Goal: Task Accomplishment & Management: Manage account settings

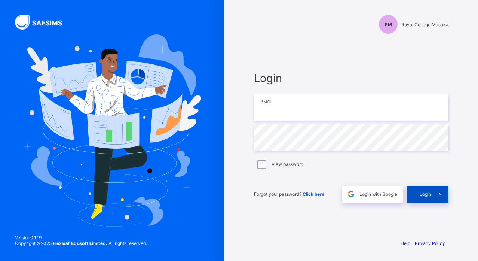
type input "**********"
click at [417, 191] on div "Login" at bounding box center [428, 194] width 42 height 17
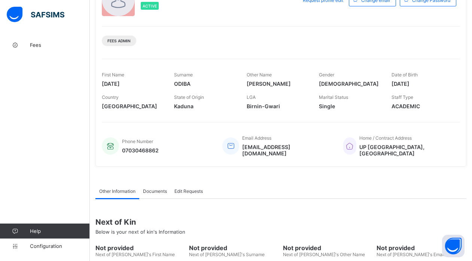
scroll to position [64, 0]
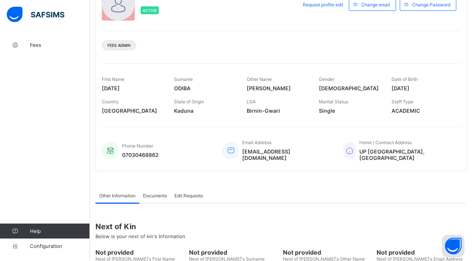
click at [190, 107] on span at bounding box center [204, 105] width 61 height 3
click at [255, 111] on span "Birnin-Gwari" at bounding box center [277, 110] width 61 height 6
click at [187, 192] on div "Edit Requests" at bounding box center [189, 195] width 36 height 15
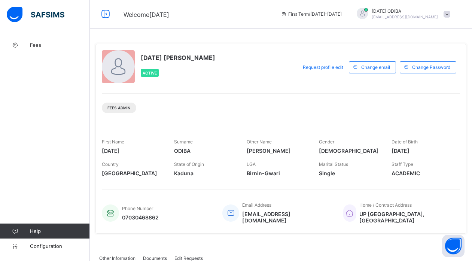
scroll to position [0, 0]
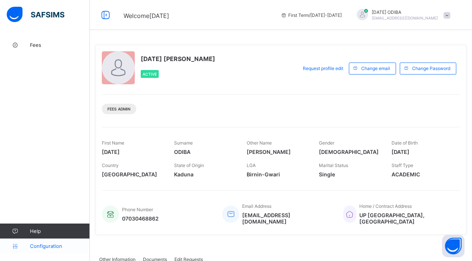
click at [34, 246] on span "Configuration" at bounding box center [60, 246] width 60 height 6
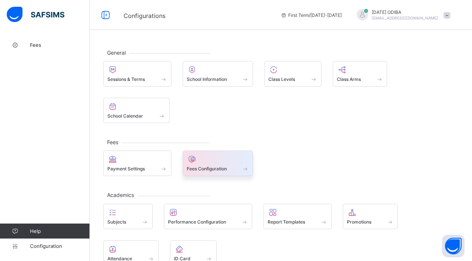
click at [203, 166] on span "Fees Configuration" at bounding box center [207, 169] width 40 height 6
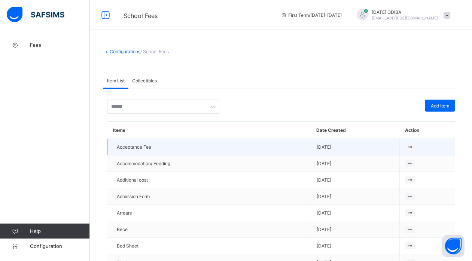
click at [318, 144] on span "[DATE]" at bounding box center [355, 147] width 77 height 6
click at [135, 151] on td "Acceptance Fee" at bounding box center [209, 147] width 204 height 16
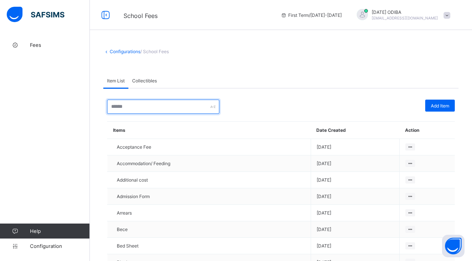
click at [151, 108] on input "text" at bounding box center [163, 107] width 112 height 14
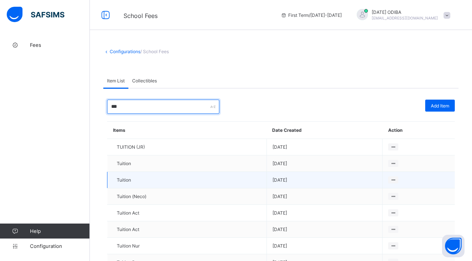
type input "***"
click at [139, 176] on td "Tuition" at bounding box center [186, 180] width 159 height 16
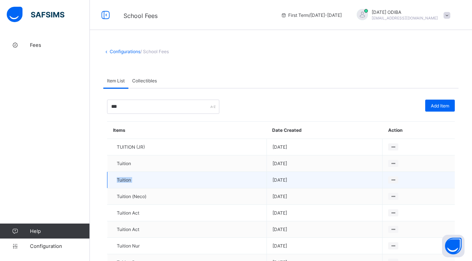
click at [139, 176] on td "Tuition" at bounding box center [186, 180] width 159 height 16
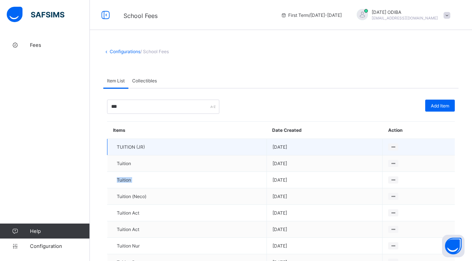
drag, startPoint x: 123, startPoint y: 180, endPoint x: 139, endPoint y: 145, distance: 38.7
drag, startPoint x: 139, startPoint y: 145, endPoint x: 397, endPoint y: 146, distance: 257.9
click at [396, 146] on icon at bounding box center [393, 147] width 6 height 6
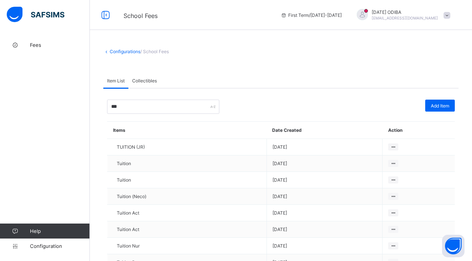
click at [399, 131] on th "Action" at bounding box center [418, 130] width 72 height 17
click at [439, 109] on div "Add Item" at bounding box center [440, 106] width 30 height 12
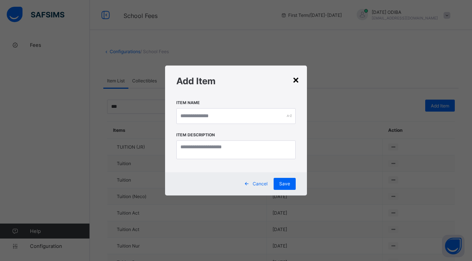
click at [296, 77] on div "×" at bounding box center [295, 79] width 7 height 13
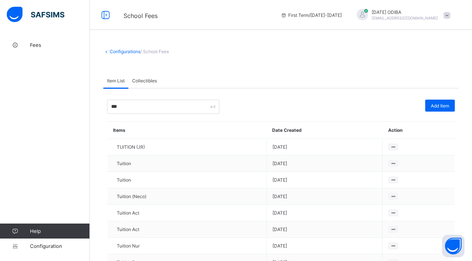
click at [159, 52] on span "/ School Fees" at bounding box center [154, 52] width 28 height 6
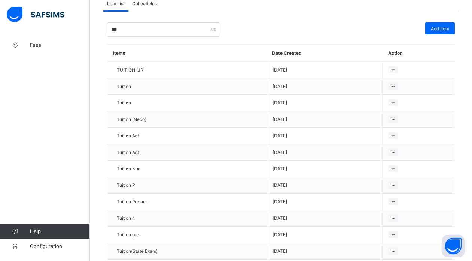
scroll to position [115, 0]
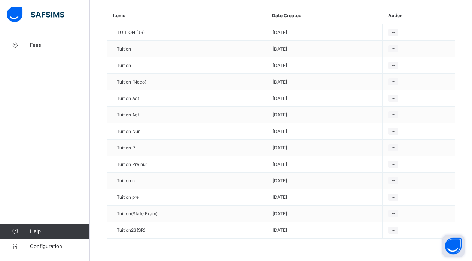
click at [454, 244] on button "Open asap" at bounding box center [453, 246] width 22 height 22
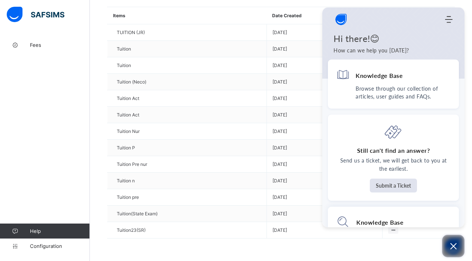
click at [454, 244] on icon "Open asap" at bounding box center [453, 245] width 9 height 9
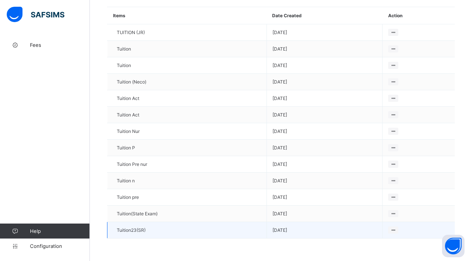
click at [353, 228] on span "[DATE]" at bounding box center [324, 230] width 104 height 6
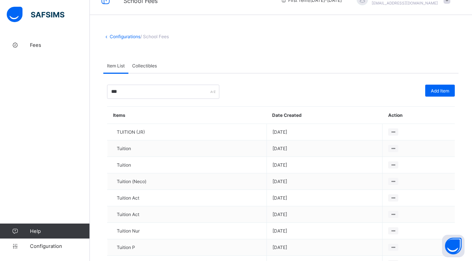
scroll to position [30, 0]
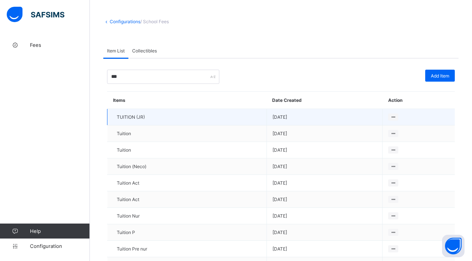
click at [209, 120] on td "TUITION (JR)" at bounding box center [186, 117] width 159 height 16
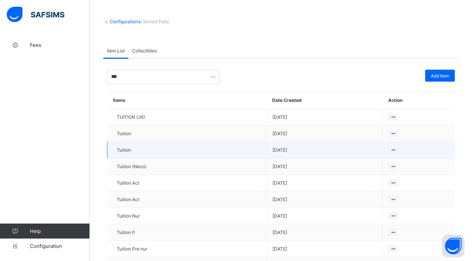
click at [184, 142] on td "Tuition" at bounding box center [186, 150] width 159 height 16
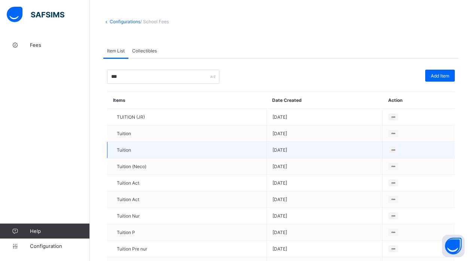
click at [184, 142] on td "Tuition" at bounding box center [186, 150] width 159 height 16
click at [122, 150] on span "Tuition" at bounding box center [124, 150] width 14 height 6
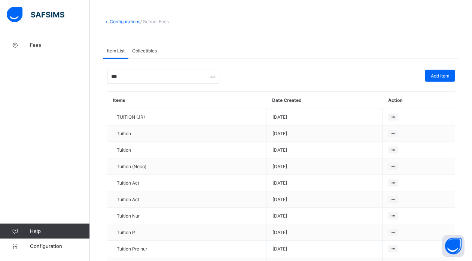
drag, startPoint x: 122, startPoint y: 150, endPoint x: 189, endPoint y: 89, distance: 91.4
click at [189, 89] on div "*** Add Item Items Date Created Action TUITION (JR) 2025-08-22 Tuition 2025-08-…" at bounding box center [281, 196] width 348 height 253
click at [145, 49] on span "Collectibles" at bounding box center [144, 51] width 25 height 6
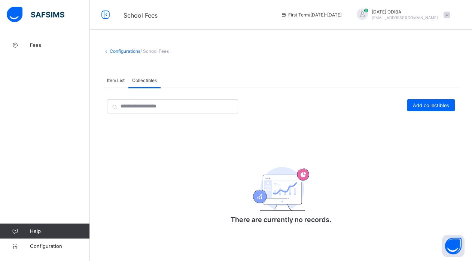
scroll to position [1, 0]
click at [417, 107] on div "Add collectibles" at bounding box center [431, 105] width 48 height 12
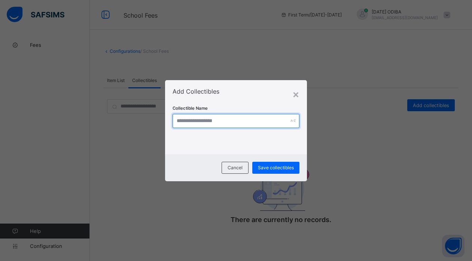
click at [260, 119] on input "text" at bounding box center [236, 121] width 126 height 14
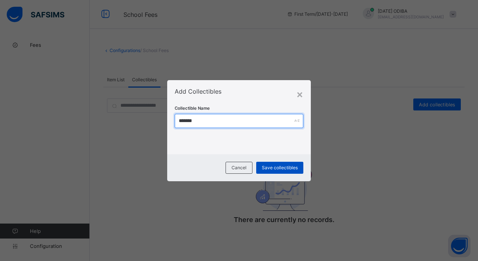
type input "*******"
click at [286, 166] on span "Save collectibles" at bounding box center [280, 168] width 36 height 6
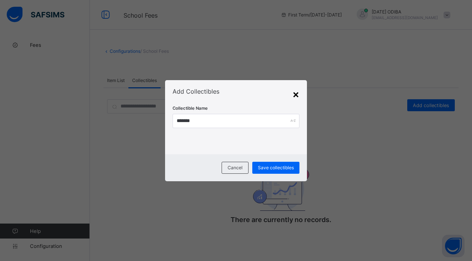
click at [298, 91] on div "×" at bounding box center [295, 94] width 7 height 13
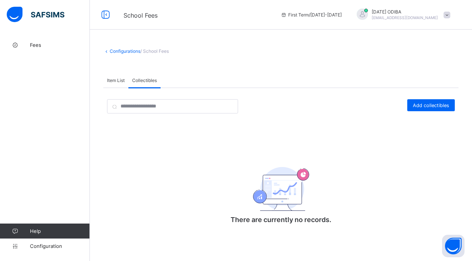
click at [275, 216] on p "There are currently no records." at bounding box center [281, 220] width 150 height 8
click at [266, 199] on img at bounding box center [281, 189] width 56 height 44
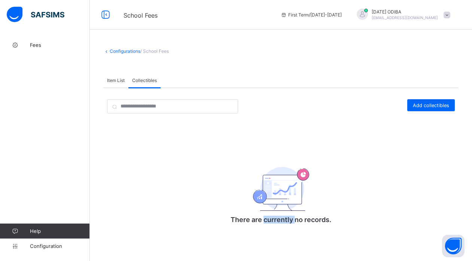
click at [266, 199] on img at bounding box center [281, 189] width 56 height 44
click at [42, 45] on span "Fees" at bounding box center [60, 45] width 60 height 6
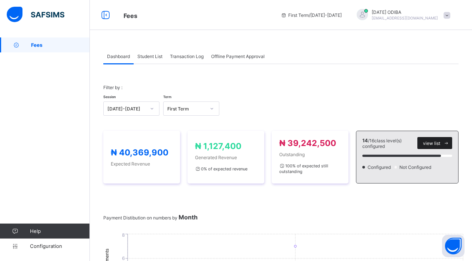
click at [440, 141] on span "view list" at bounding box center [431, 143] width 17 height 6
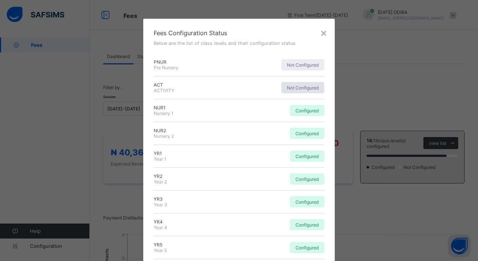
click at [303, 88] on span "Not Configured" at bounding box center [303, 88] width 32 height 6
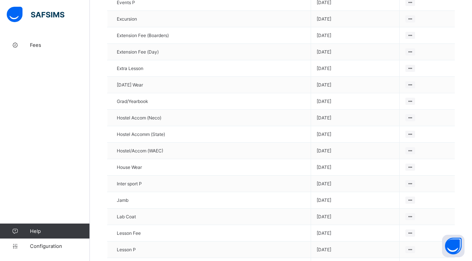
scroll to position [509, 0]
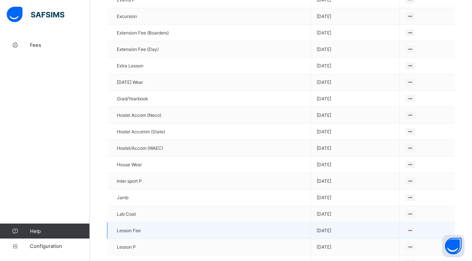
click at [136, 233] on td "Lesson Fee" at bounding box center [209, 230] width 204 height 16
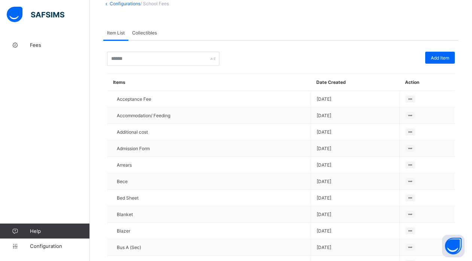
scroll to position [0, 0]
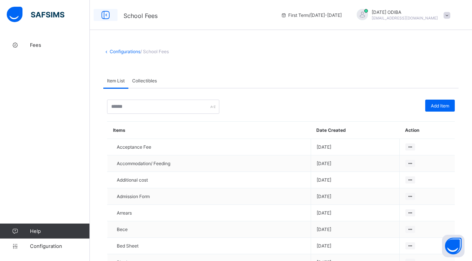
click at [104, 12] on icon at bounding box center [105, 15] width 13 height 11
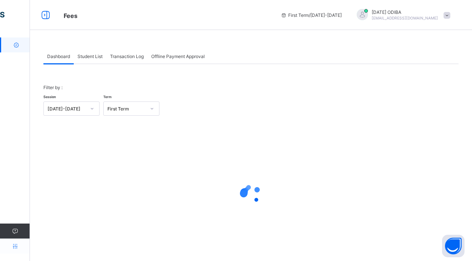
click at [14, 246] on icon at bounding box center [15, 246] width 30 height 6
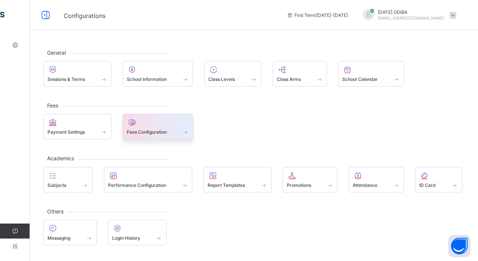
click at [136, 130] on span "Fees Configuration" at bounding box center [147, 132] width 40 height 6
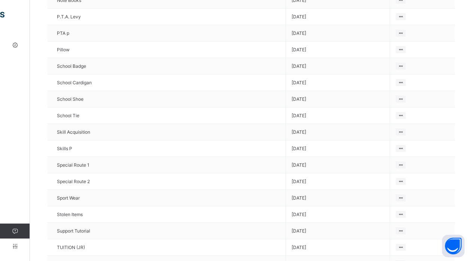
scroll to position [1267, 0]
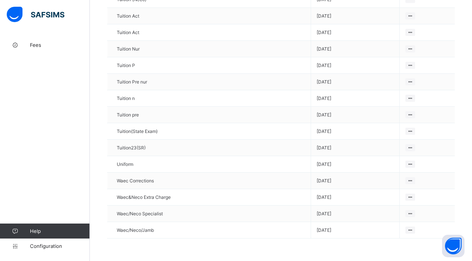
click at [15, 13] on img at bounding box center [36, 15] width 58 height 16
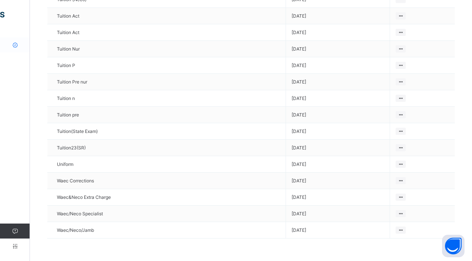
click at [18, 45] on icon at bounding box center [15, 45] width 30 height 6
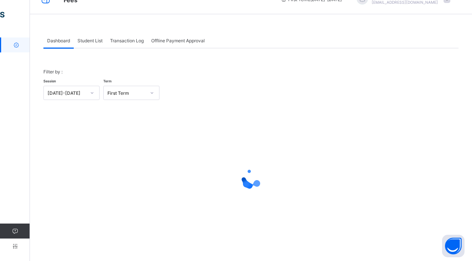
scroll to position [16, 0]
click at [14, 246] on icon at bounding box center [15, 246] width 30 height 6
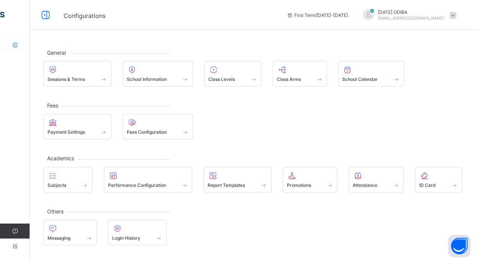
click at [16, 47] on icon at bounding box center [15, 45] width 30 height 6
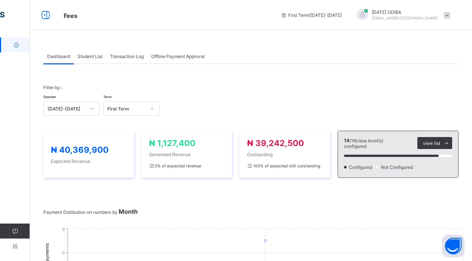
scroll to position [434, 0]
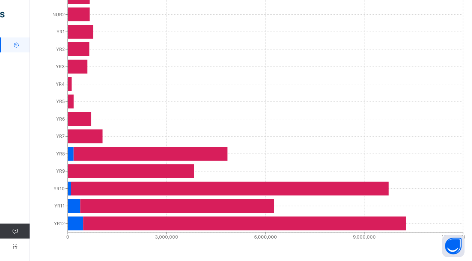
click at [21, 42] on link "Fees" at bounding box center [45, 44] width 90 height 15
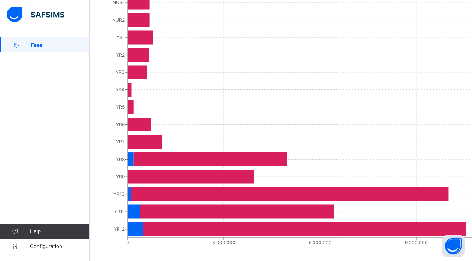
click at [34, 78] on div "Fees Help Configuration" at bounding box center [45, 145] width 90 height 231
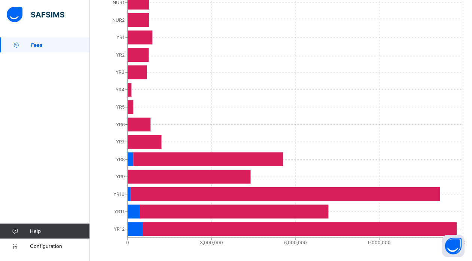
scroll to position [419, 0]
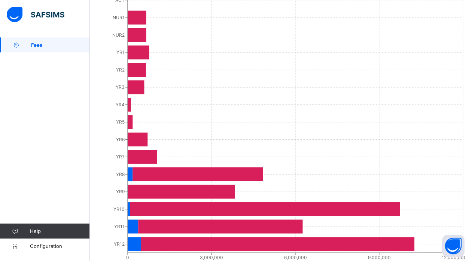
click at [37, 43] on span "Fees" at bounding box center [60, 45] width 59 height 6
click at [29, 251] on link "Configuration" at bounding box center [44, 245] width 89 height 15
click at [59, 42] on span "Fees" at bounding box center [60, 45] width 59 height 6
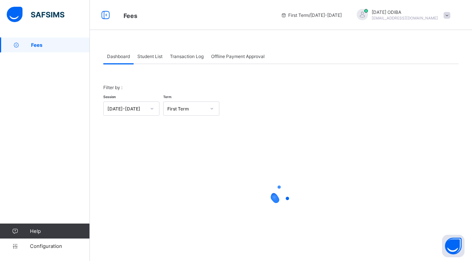
click at [0, 0] on div "× Fees Configuration Status Below are the list of class levels and their config…" at bounding box center [0, 0] width 0 height 0
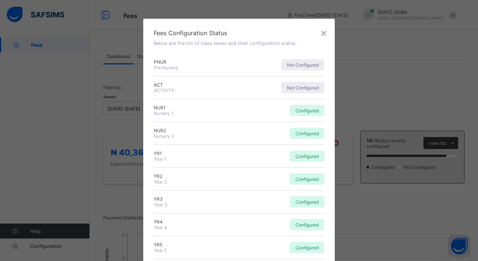
click at [264, 115] on div "Configured" at bounding box center [282, 110] width 83 height 11
click at [323, 34] on div "Fees Configuration Status Below are the list of class levels and their configur…" at bounding box center [238, 224] width 191 height 411
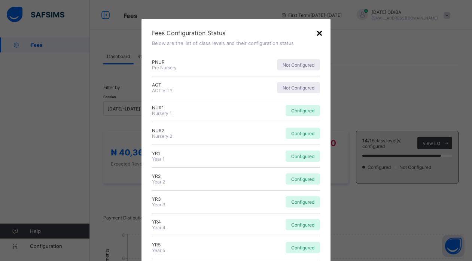
click at [320, 32] on div "×" at bounding box center [319, 32] width 7 height 13
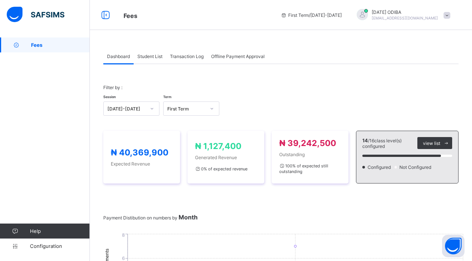
click at [143, 55] on span "Student List" at bounding box center [149, 57] width 25 height 6
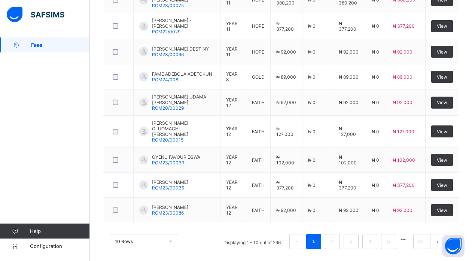
scroll to position [28, 0]
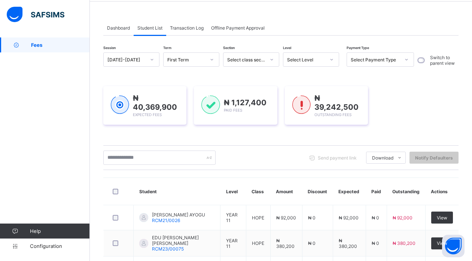
click at [242, 57] on div "Select class section" at bounding box center [246, 60] width 38 height 6
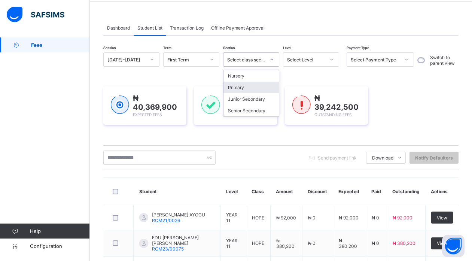
click at [242, 86] on div "Primary" at bounding box center [250, 88] width 55 height 12
click at [242, 86] on div "₦ 1,127,400 Paid Fees" at bounding box center [235, 105] width 83 height 39
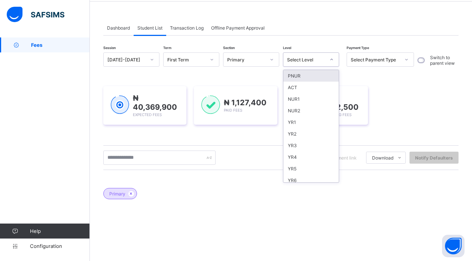
click at [301, 58] on div "Select Level" at bounding box center [306, 60] width 38 height 6
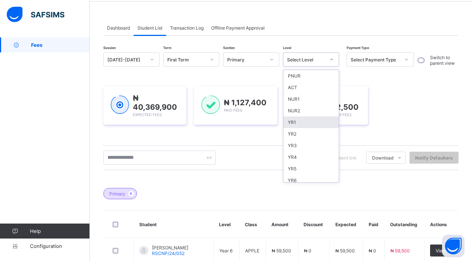
click at [293, 121] on div "YR1" at bounding box center [310, 122] width 55 height 12
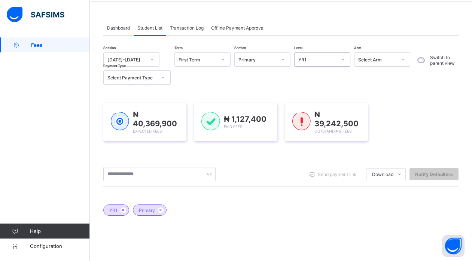
click at [395, 95] on div "₦ 40,369,900 Expected Fees ₦ 1,127,400 Paid Fees ₦ 39,242,500 Outstanding Fees" at bounding box center [280, 121] width 355 height 61
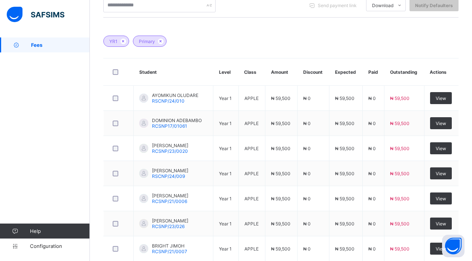
scroll to position [193, 0]
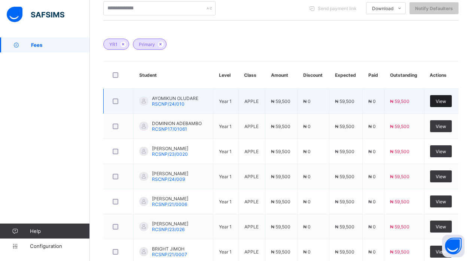
click at [443, 100] on span "View" at bounding box center [441, 101] width 10 height 6
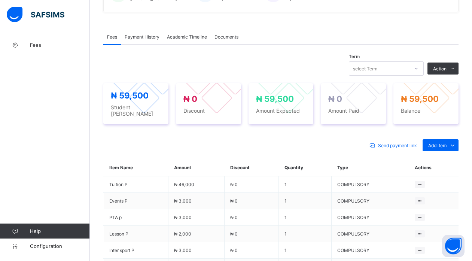
scroll to position [223, 0]
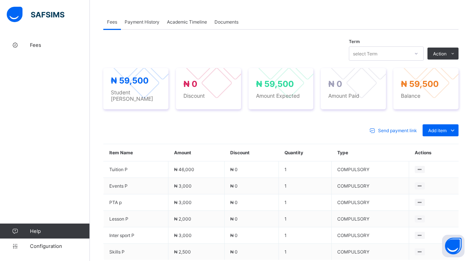
click at [418, 53] on icon at bounding box center [416, 53] width 4 height 7
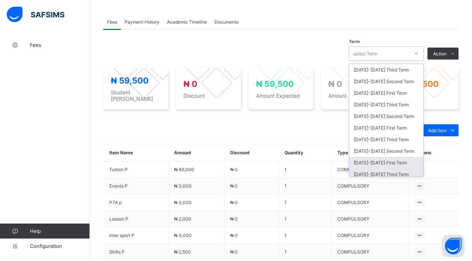
scroll to position [31, 0]
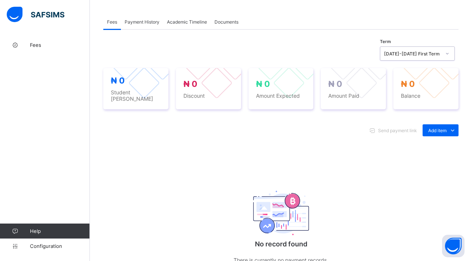
click at [419, 53] on div "2024-2025 First Term" at bounding box center [412, 54] width 57 height 6
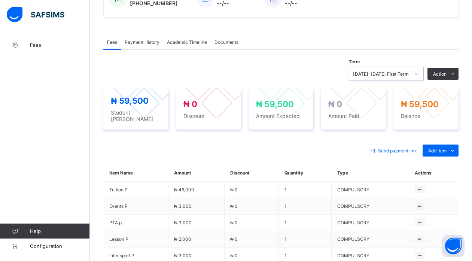
scroll to position [200, 0]
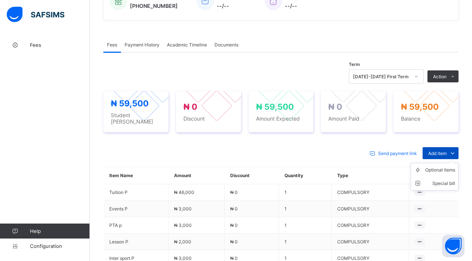
click at [446, 150] on span "Add item" at bounding box center [437, 153] width 18 height 6
click at [450, 168] on div "Optional items" at bounding box center [440, 169] width 30 height 7
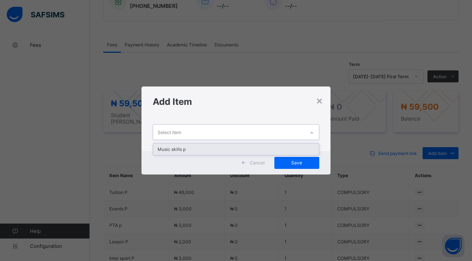
click at [299, 131] on div "Select item" at bounding box center [228, 132] width 151 height 15
click at [280, 149] on div "Music skills p" at bounding box center [235, 149] width 165 height 12
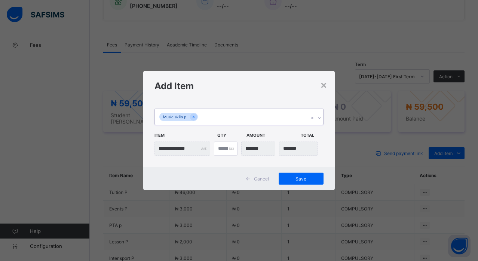
click at [262, 149] on input "currency" at bounding box center [258, 148] width 34 height 14
click at [229, 148] on div "*" at bounding box center [226, 148] width 24 height 14
click at [231, 150] on div "*" at bounding box center [226, 148] width 24 height 14
click at [229, 149] on div "*" at bounding box center [226, 148] width 24 height 14
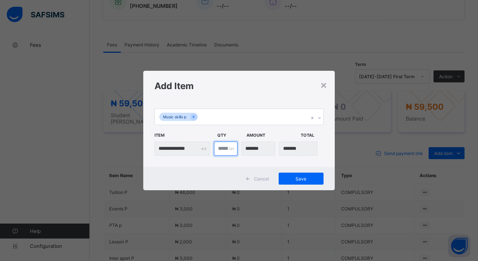
click at [219, 149] on input "*" at bounding box center [226, 148] width 24 height 14
click at [257, 149] on input "currency" at bounding box center [258, 148] width 34 height 14
click at [299, 143] on input "currency" at bounding box center [298, 148] width 39 height 14
click at [255, 179] on span "Cancel" at bounding box center [261, 179] width 15 height 6
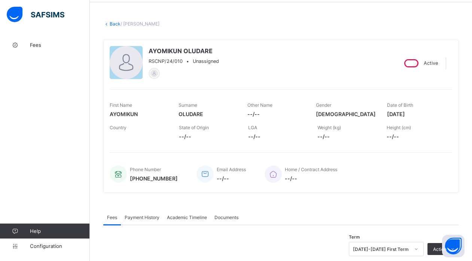
scroll to position [0, 0]
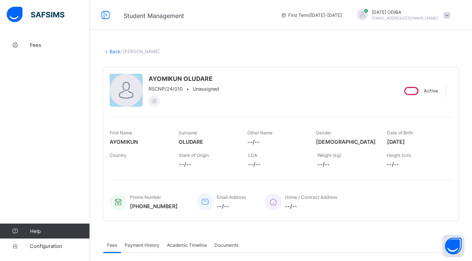
click at [109, 50] on icon at bounding box center [106, 52] width 6 height 6
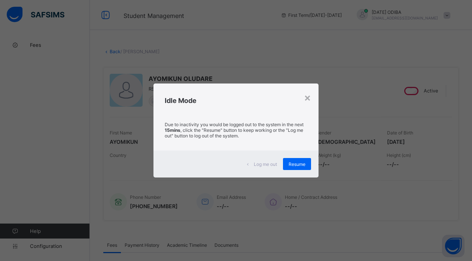
click at [109, 50] on div "× Idle Mode Due to inactivity you would be logged out to the system in the next…" at bounding box center [236, 130] width 472 height 261
click at [295, 164] on span "Resume" at bounding box center [297, 164] width 17 height 6
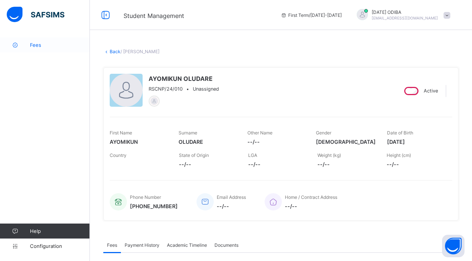
click at [21, 47] on icon at bounding box center [15, 45] width 30 height 6
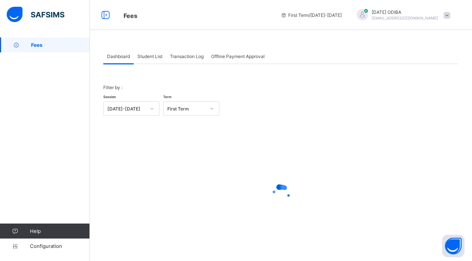
click at [32, 42] on span "Fees" at bounding box center [60, 45] width 59 height 6
